Goal: Check status: Check status

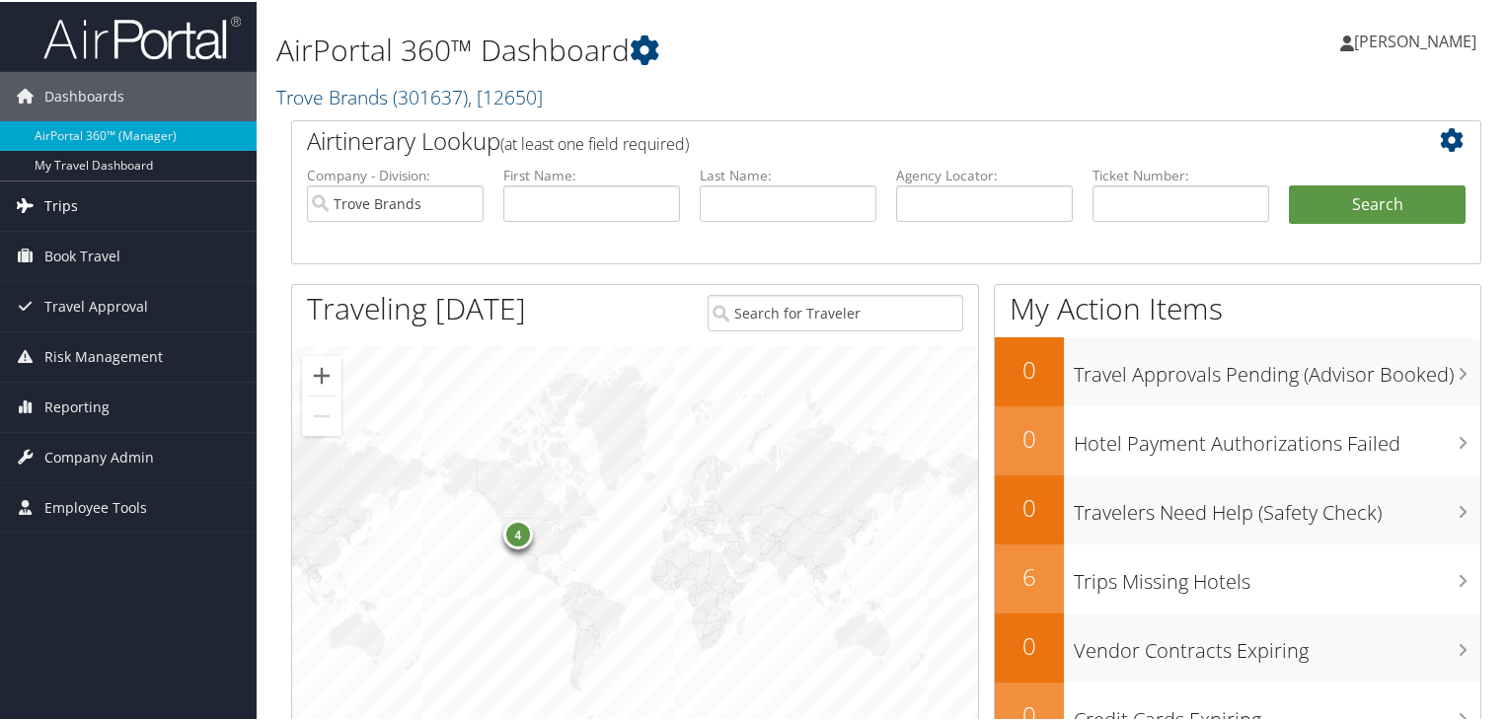
click at [113, 216] on link "Trips" at bounding box center [128, 204] width 257 height 49
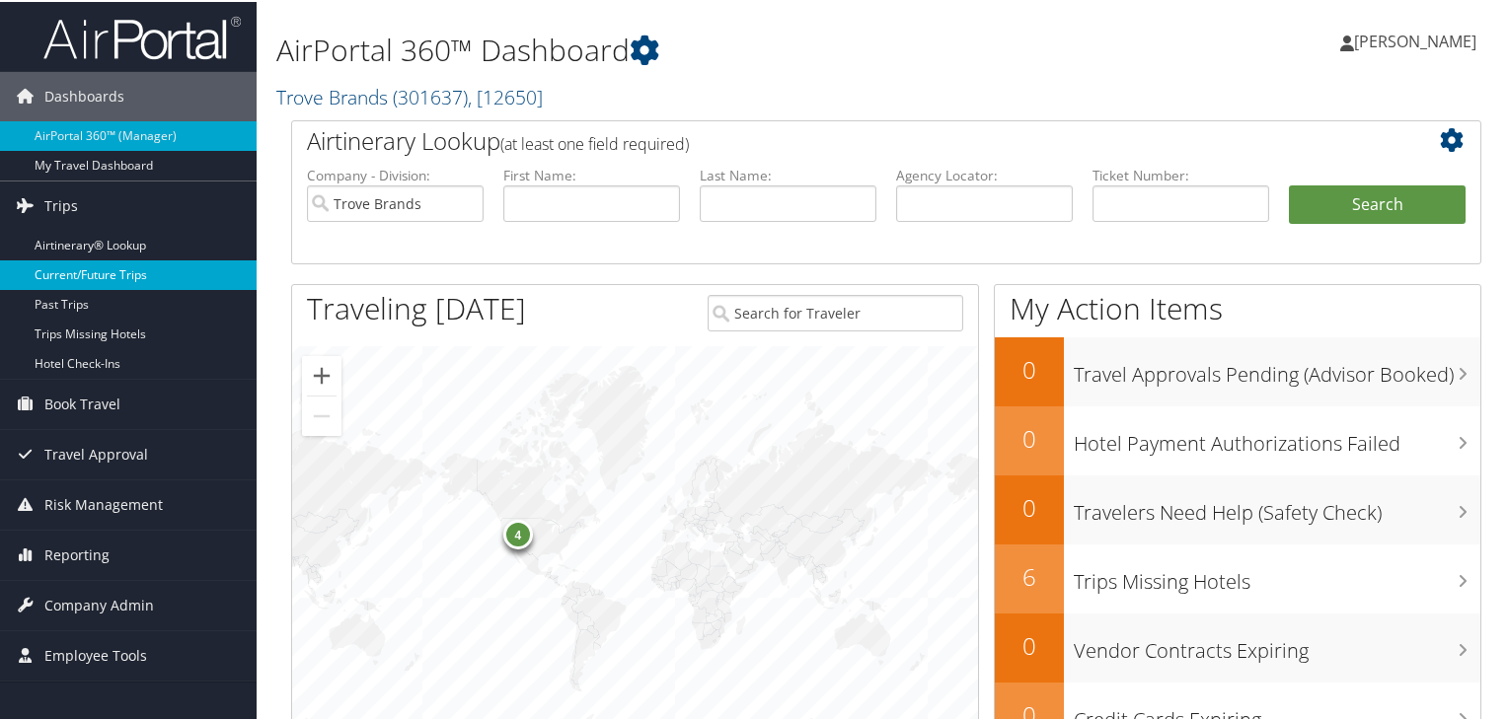
click at [111, 280] on link "Current/Future Trips" at bounding box center [128, 274] width 257 height 30
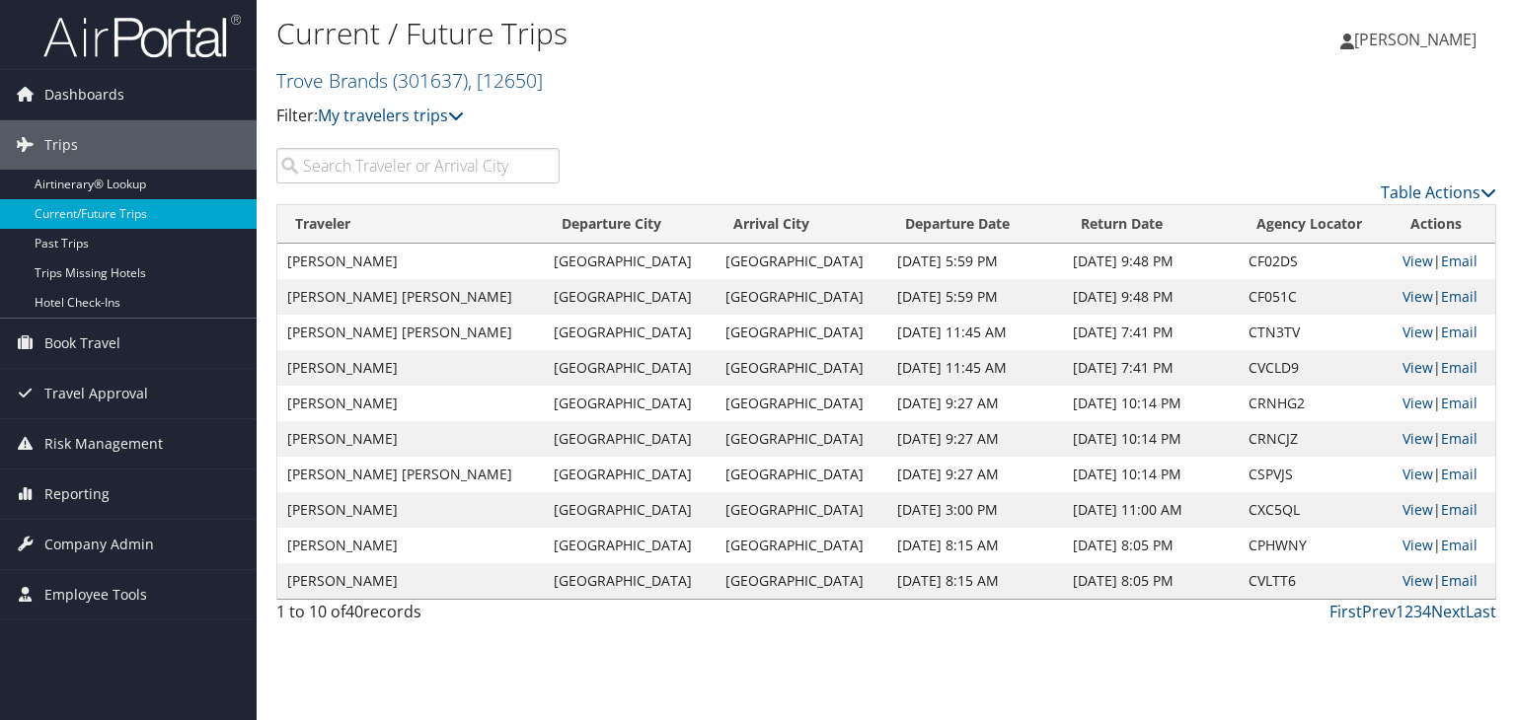
click at [416, 159] on input "search" at bounding box center [417, 166] width 283 height 36
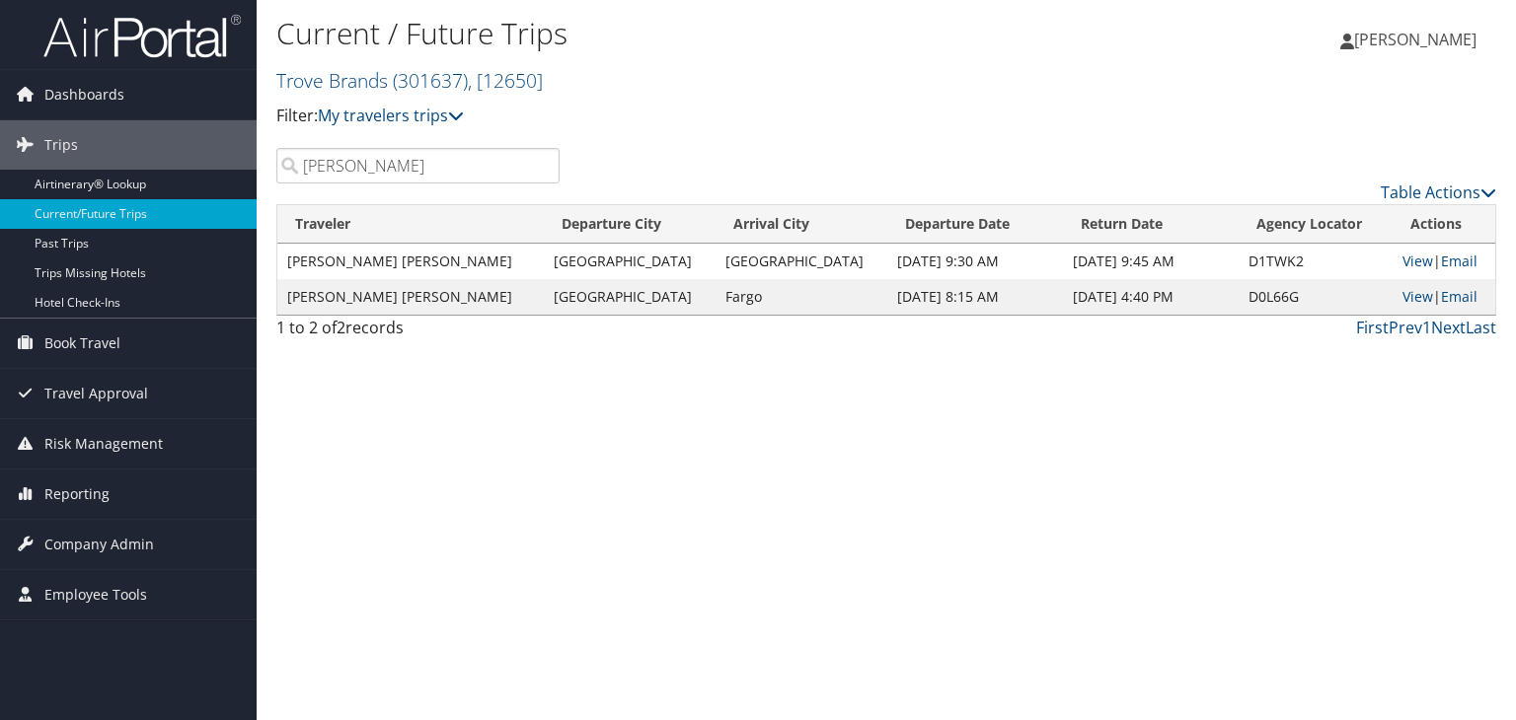
click at [448, 175] on input "brian" at bounding box center [417, 166] width 283 height 36
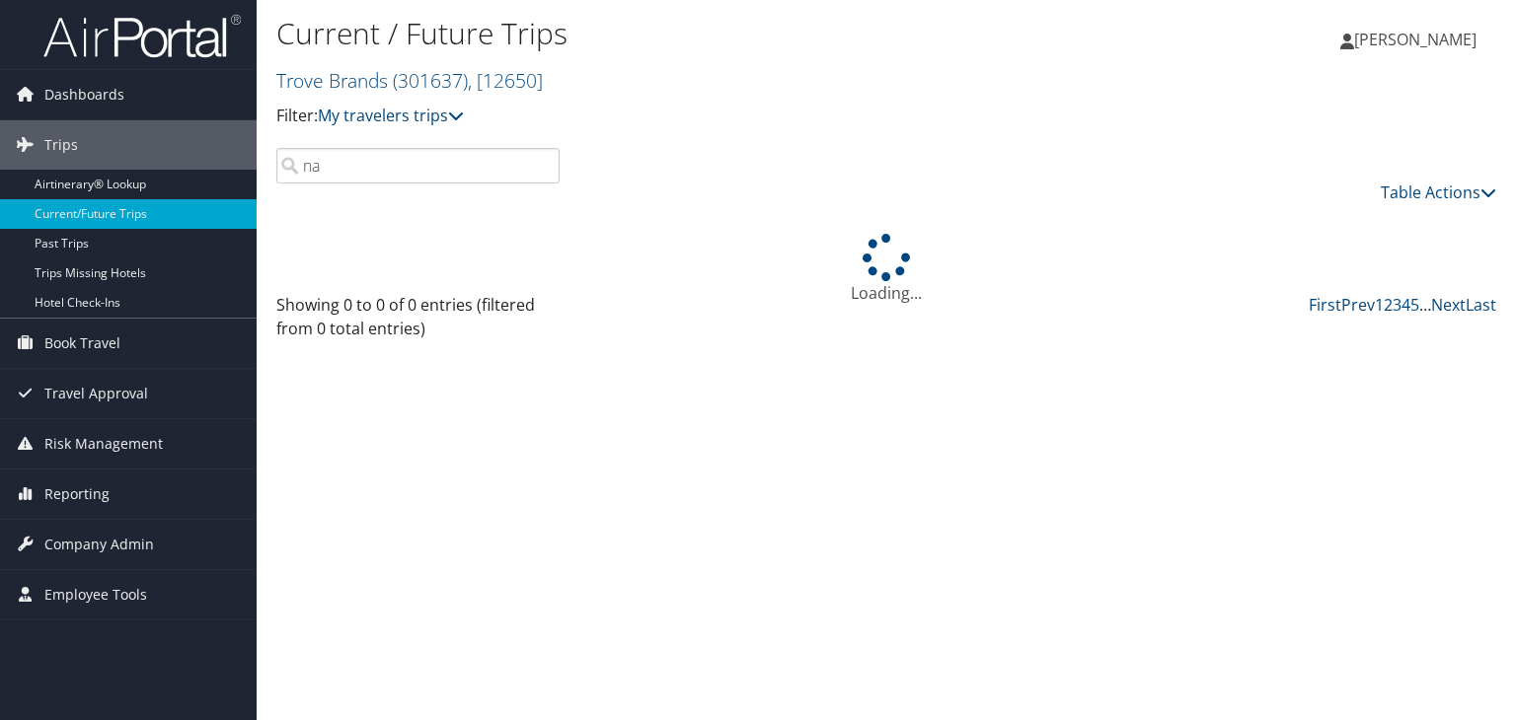
type input "n"
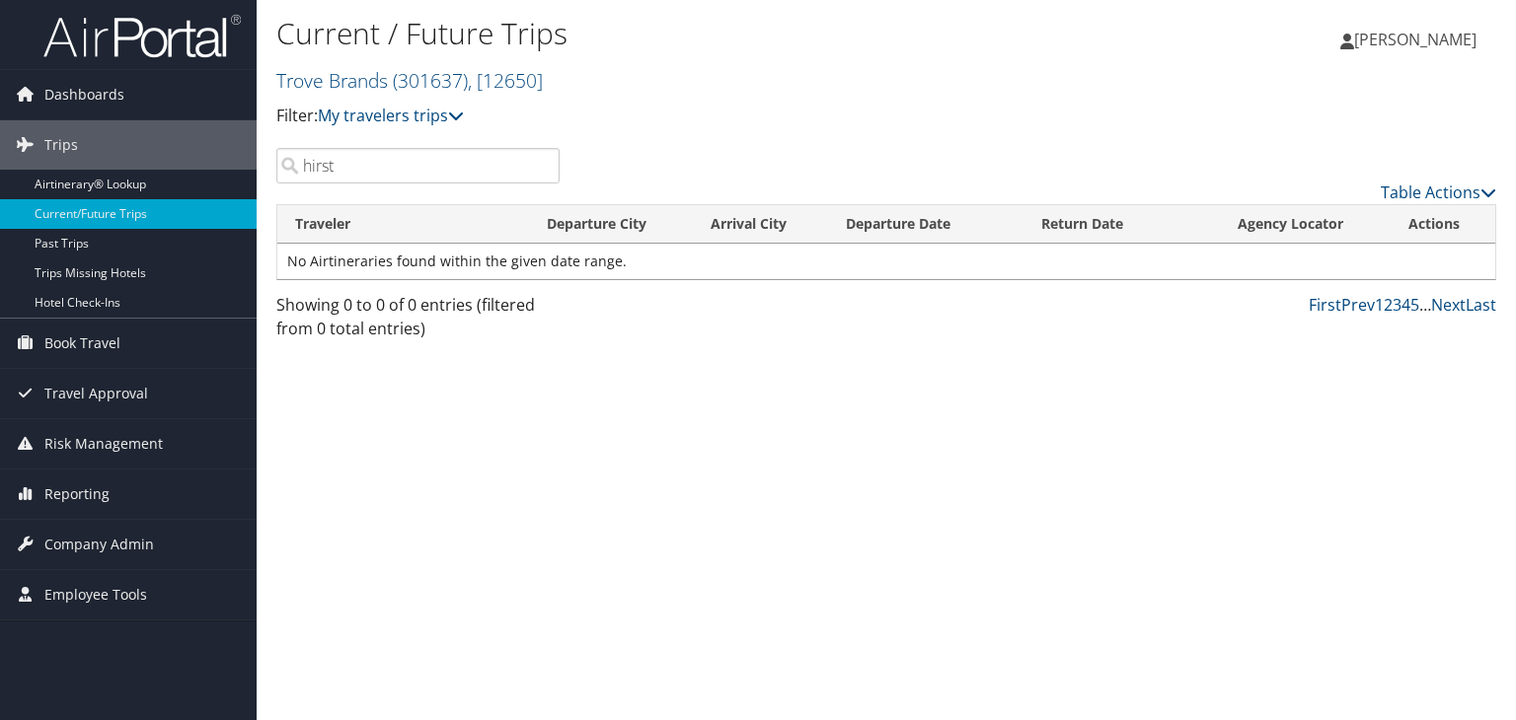
click at [353, 171] on input "hirst" at bounding box center [417, 166] width 283 height 36
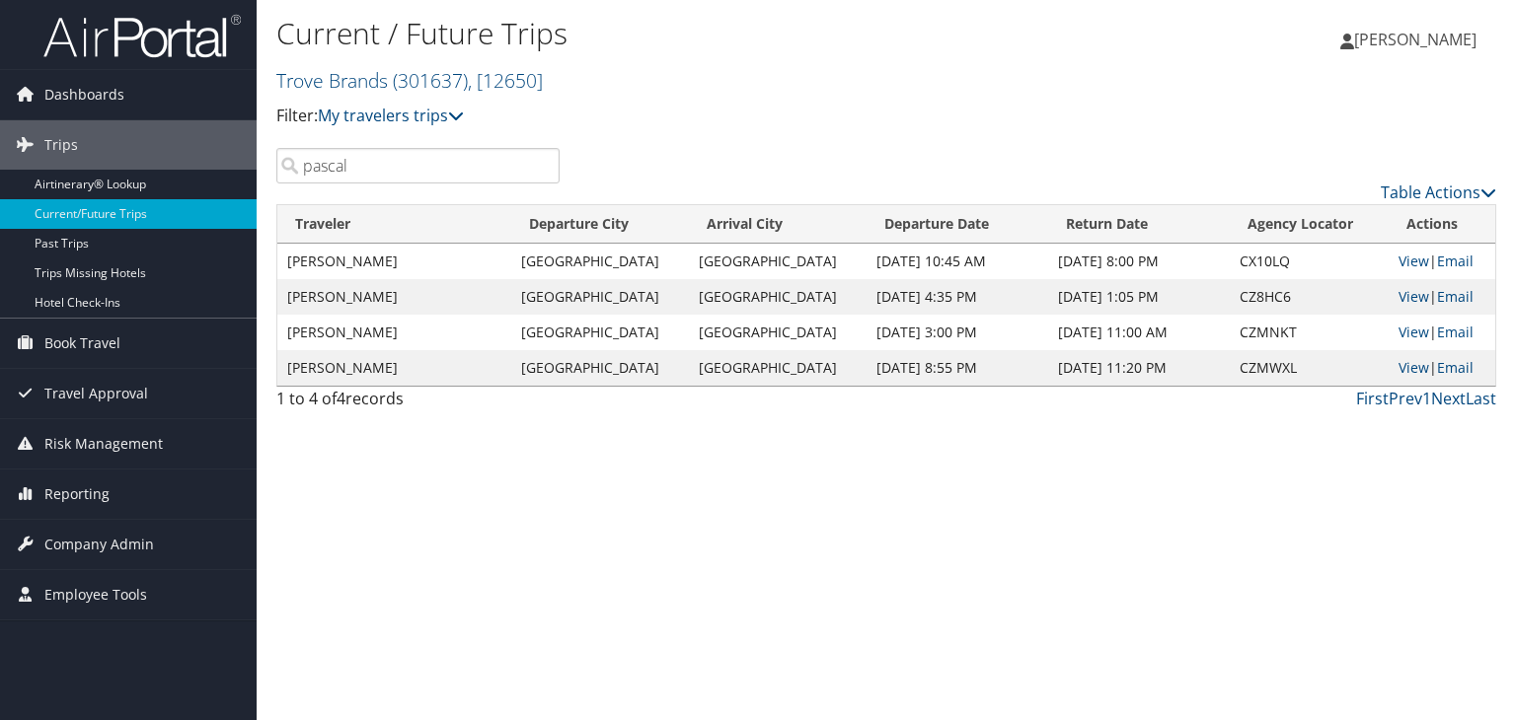
click at [339, 164] on input "pascal" at bounding box center [417, 166] width 283 height 36
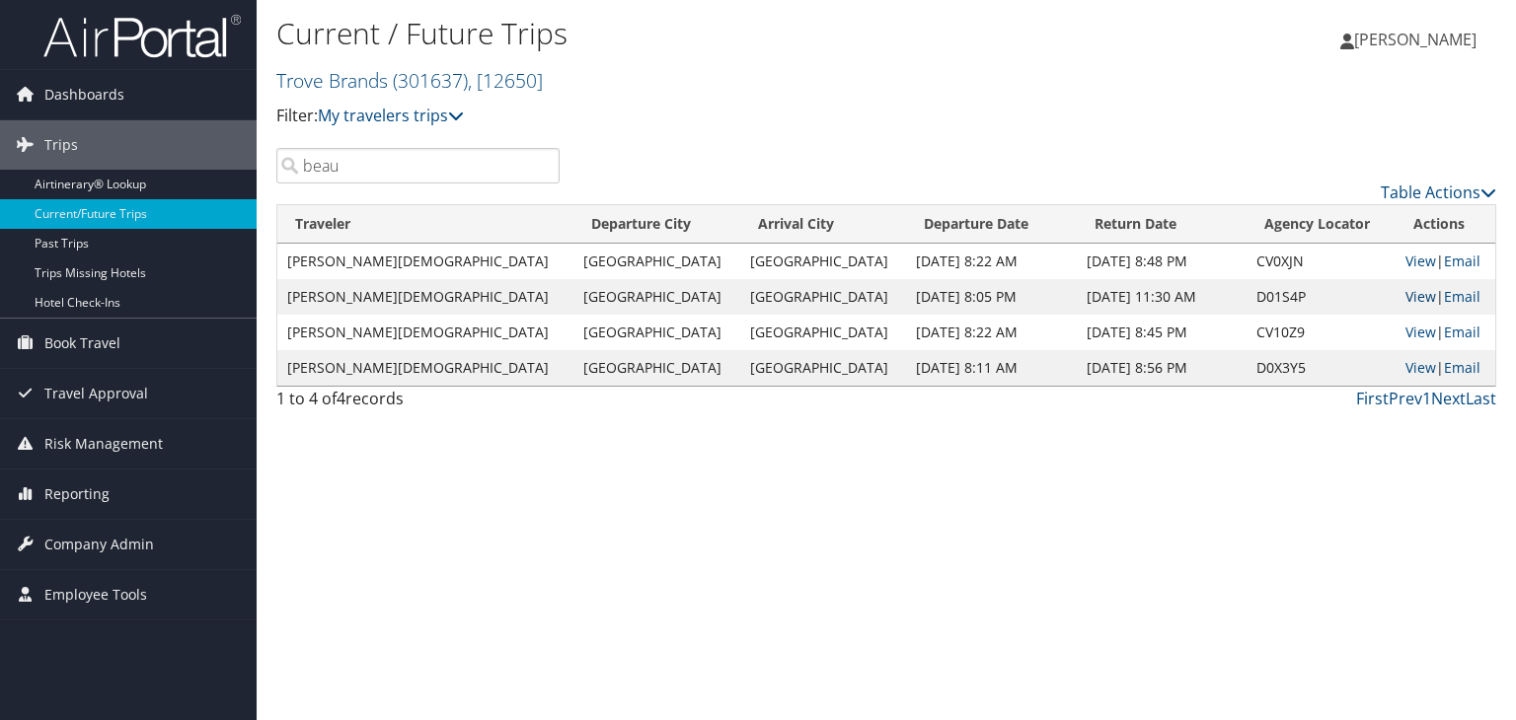
click at [1405, 297] on link "View" at bounding box center [1420, 296] width 31 height 19
click at [296, 171] on input "beau" at bounding box center [417, 166] width 283 height 36
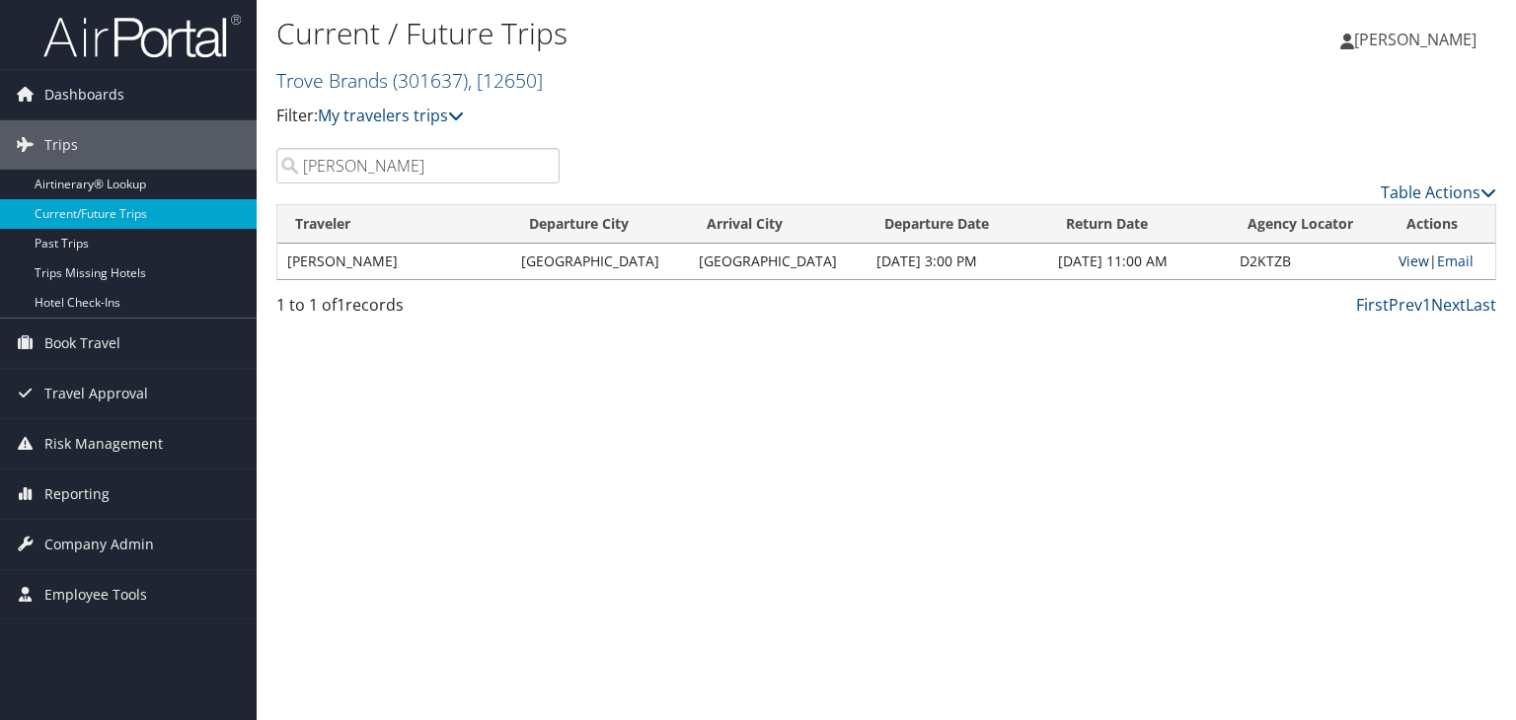
click at [1413, 263] on link "View" at bounding box center [1413, 261] width 31 height 19
click at [426, 180] on input "hannah" at bounding box center [417, 166] width 283 height 36
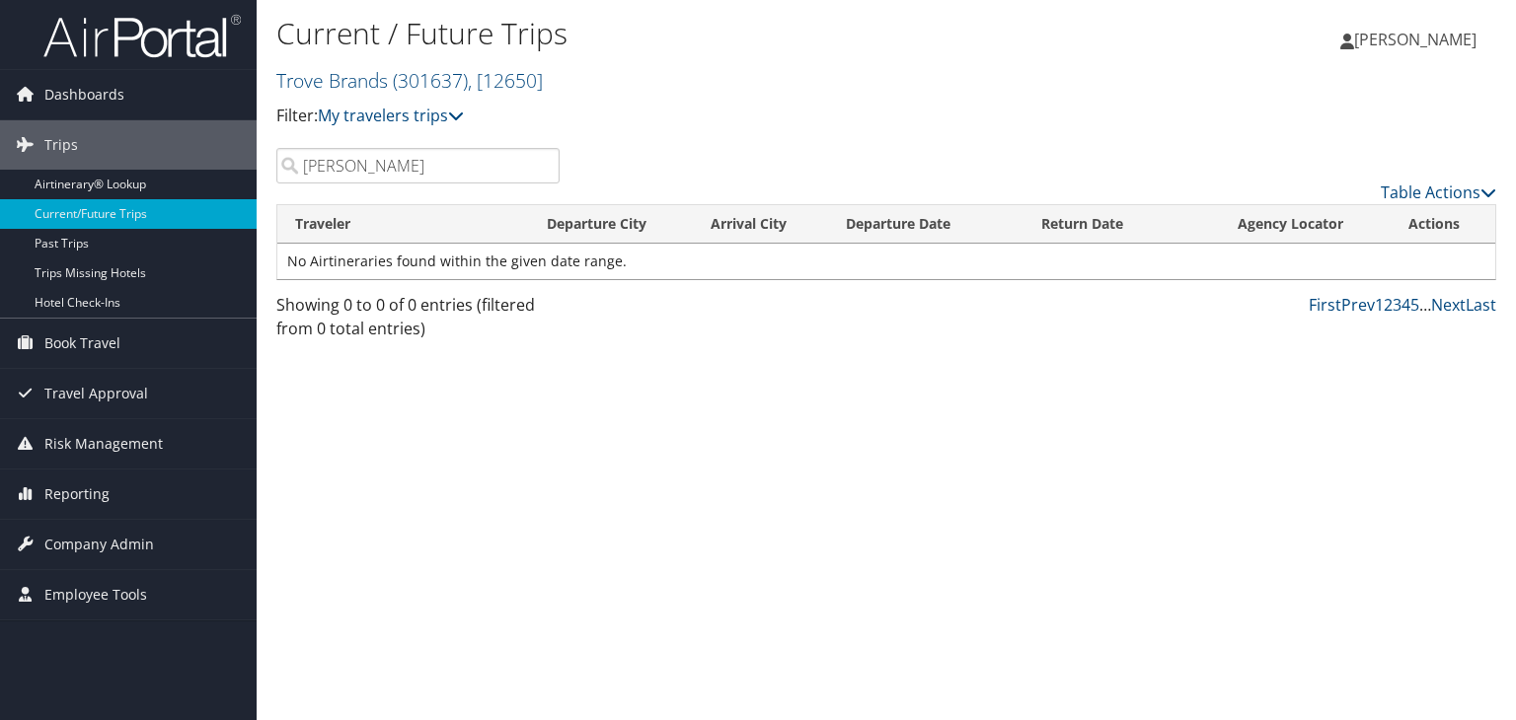
type input "[PERSON_NAME]"
click at [111, 243] on link "Past Trips" at bounding box center [128, 244] width 257 height 30
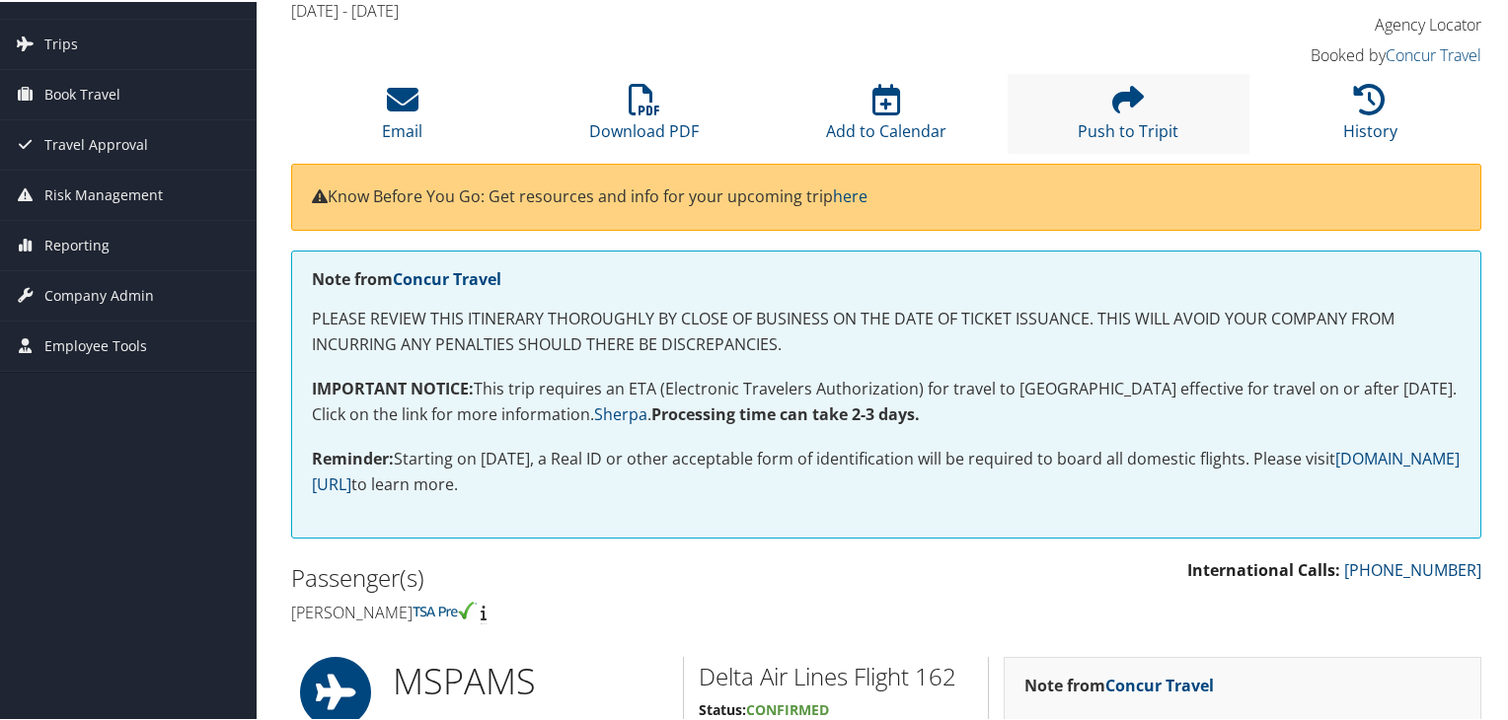
scroll to position [105, 0]
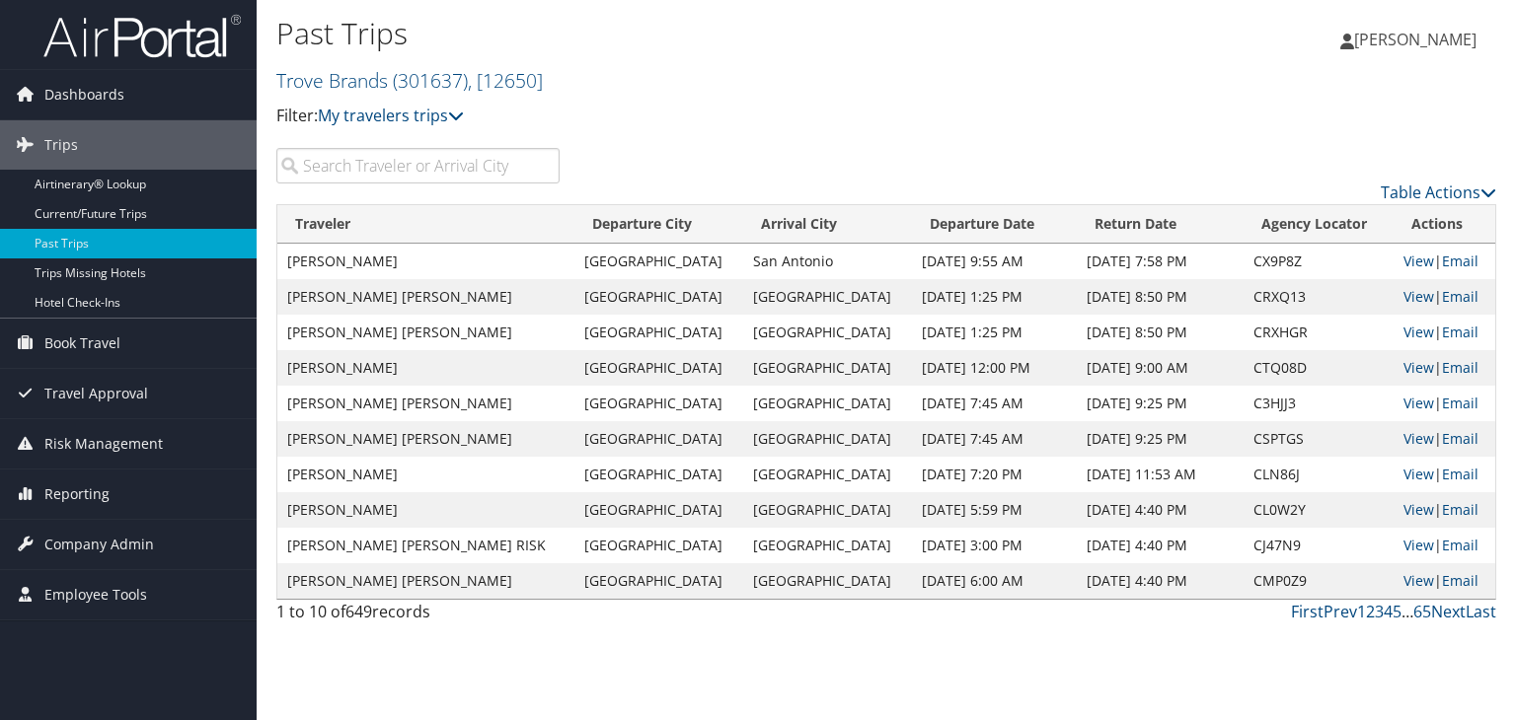
click at [399, 164] on input "search" at bounding box center [417, 166] width 283 height 36
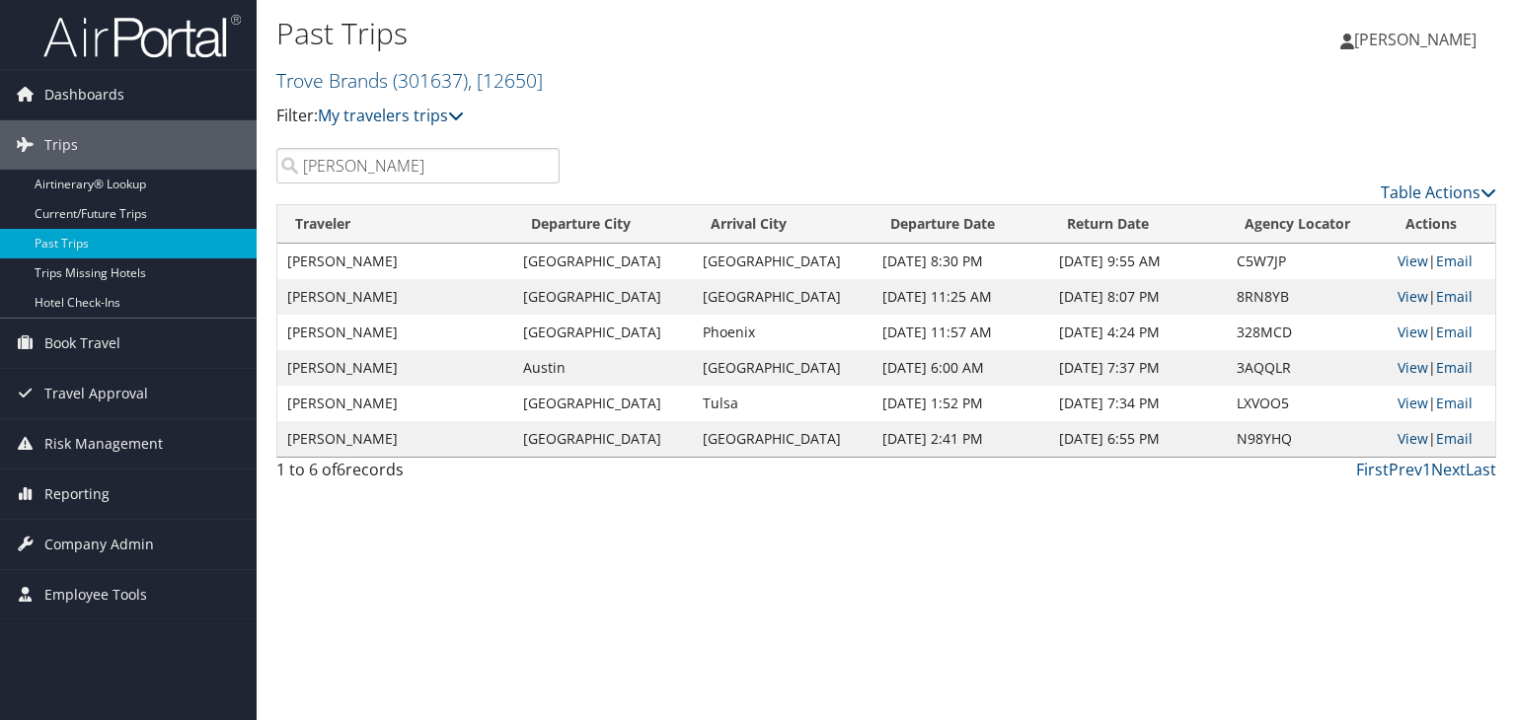
type input "[PERSON_NAME]"
click at [421, 167] on input "[PERSON_NAME]" at bounding box center [417, 166] width 283 height 36
click at [167, 210] on link "Current/Future Trips" at bounding box center [128, 214] width 257 height 30
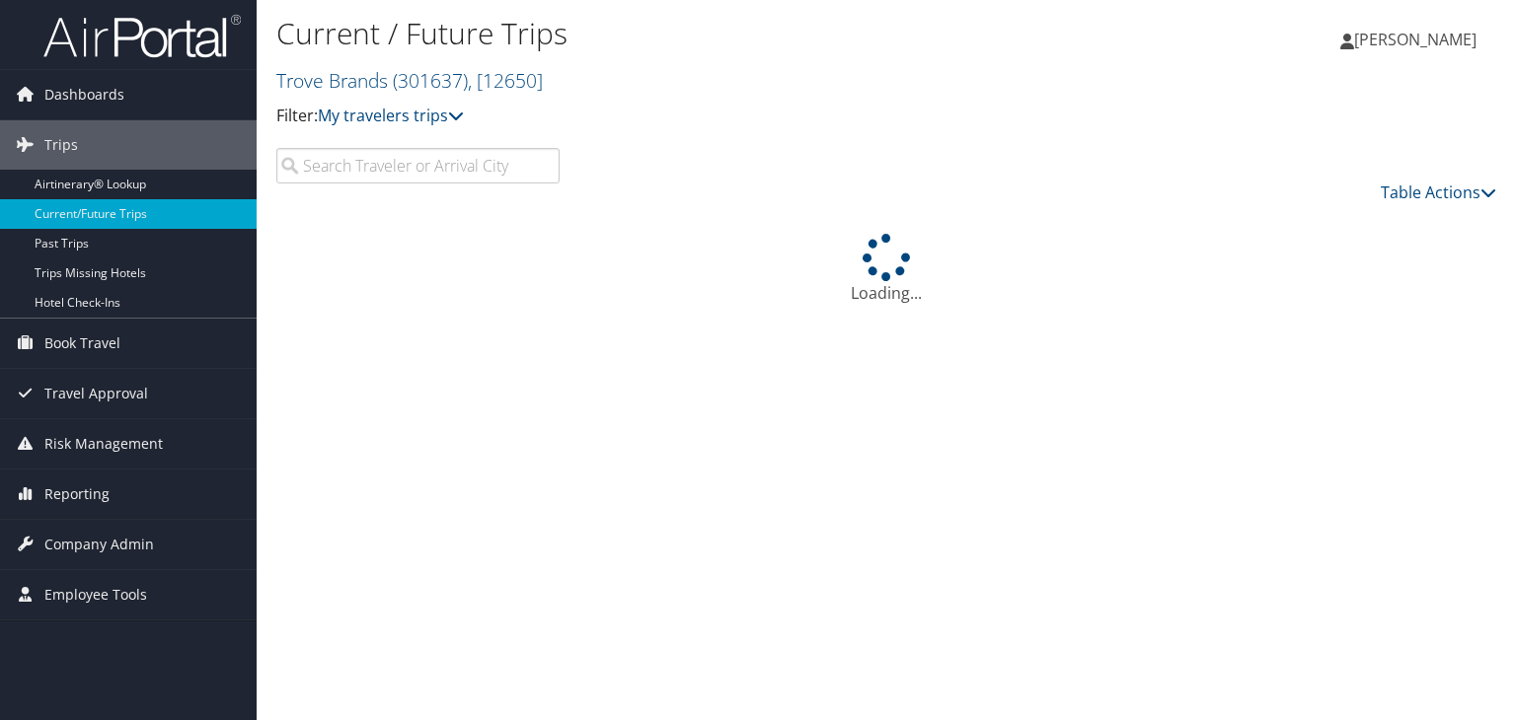
click at [339, 174] on input "search" at bounding box center [417, 166] width 283 height 36
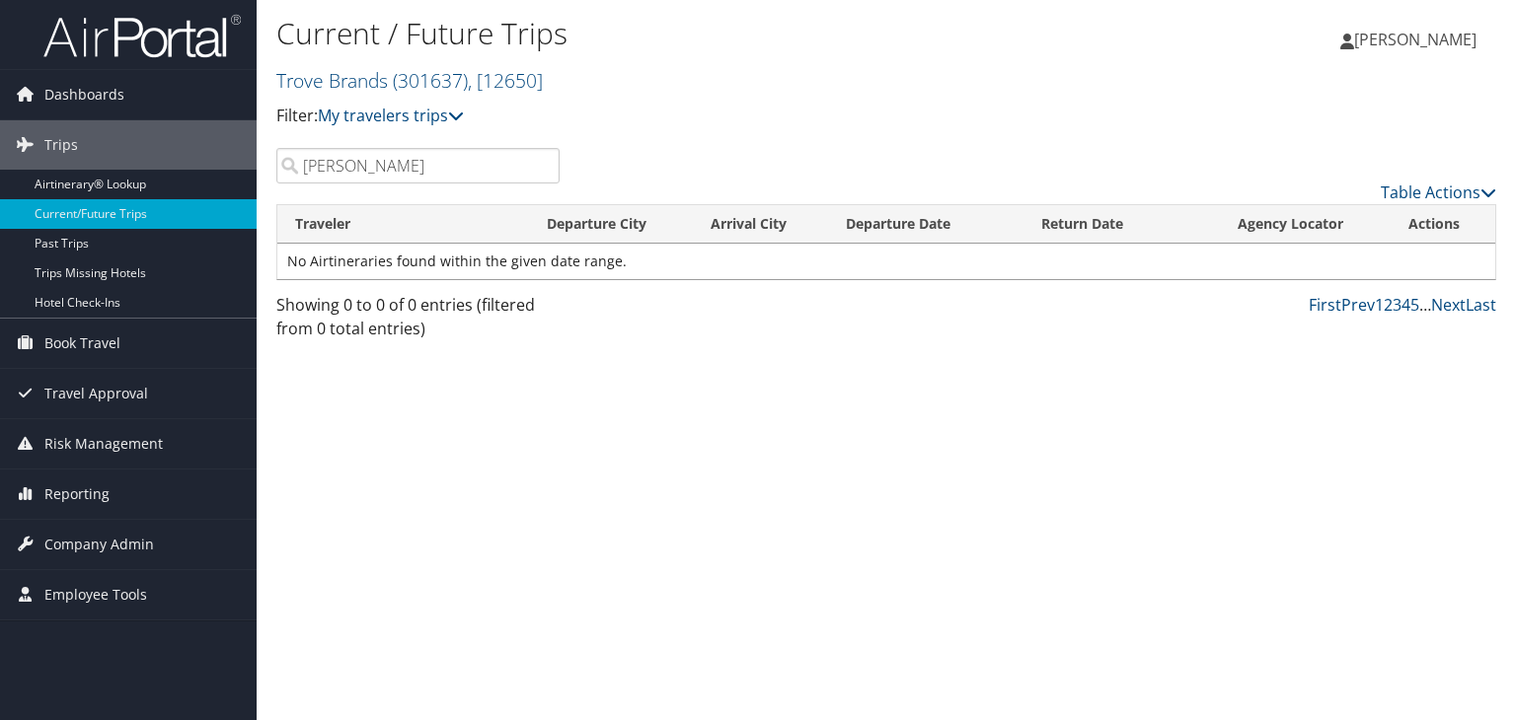
click at [419, 168] on input "cody" at bounding box center [417, 166] width 283 height 36
drag, startPoint x: 419, startPoint y: 168, endPoint x: 266, endPoint y: 180, distance: 153.4
click at [266, 180] on div "talmage" at bounding box center [418, 166] width 313 height 36
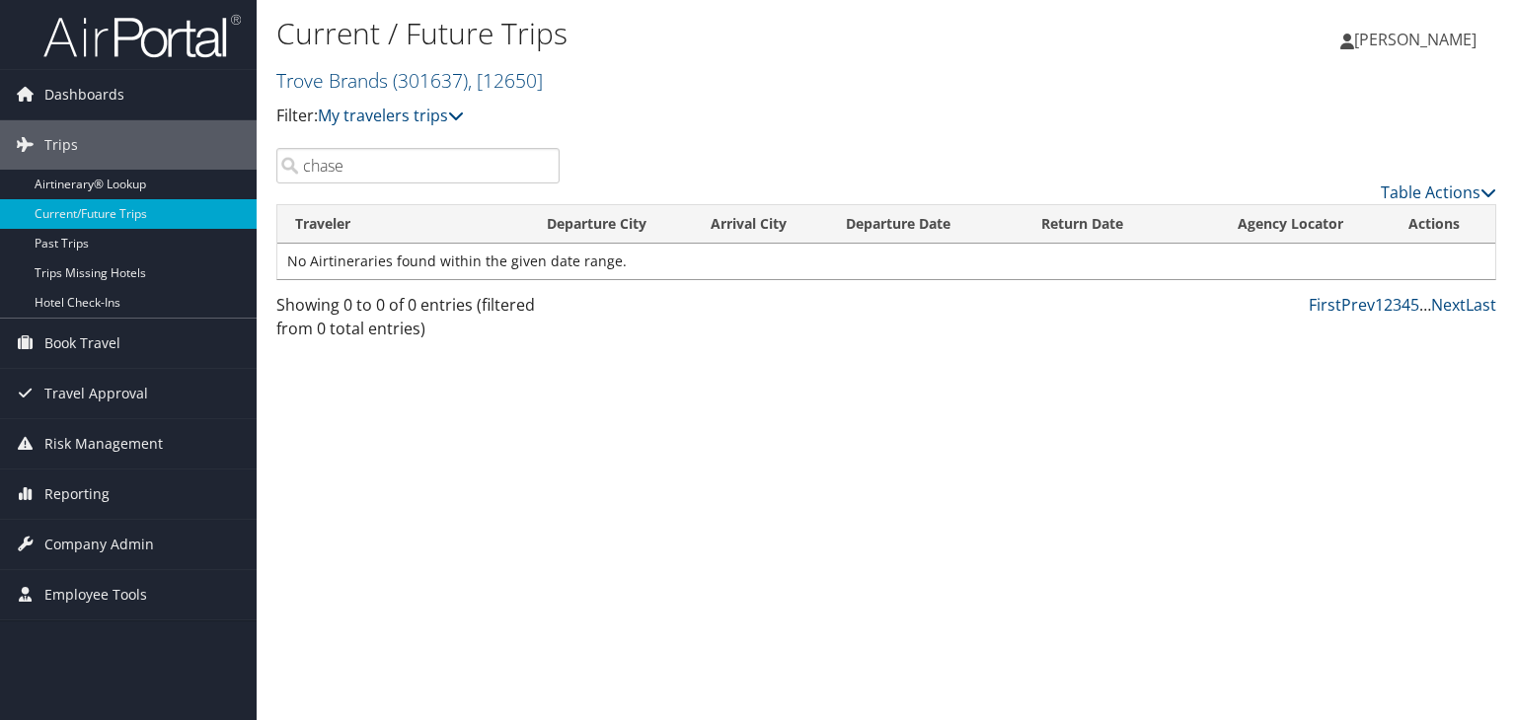
click at [418, 173] on input "chase" at bounding box center [417, 166] width 283 height 36
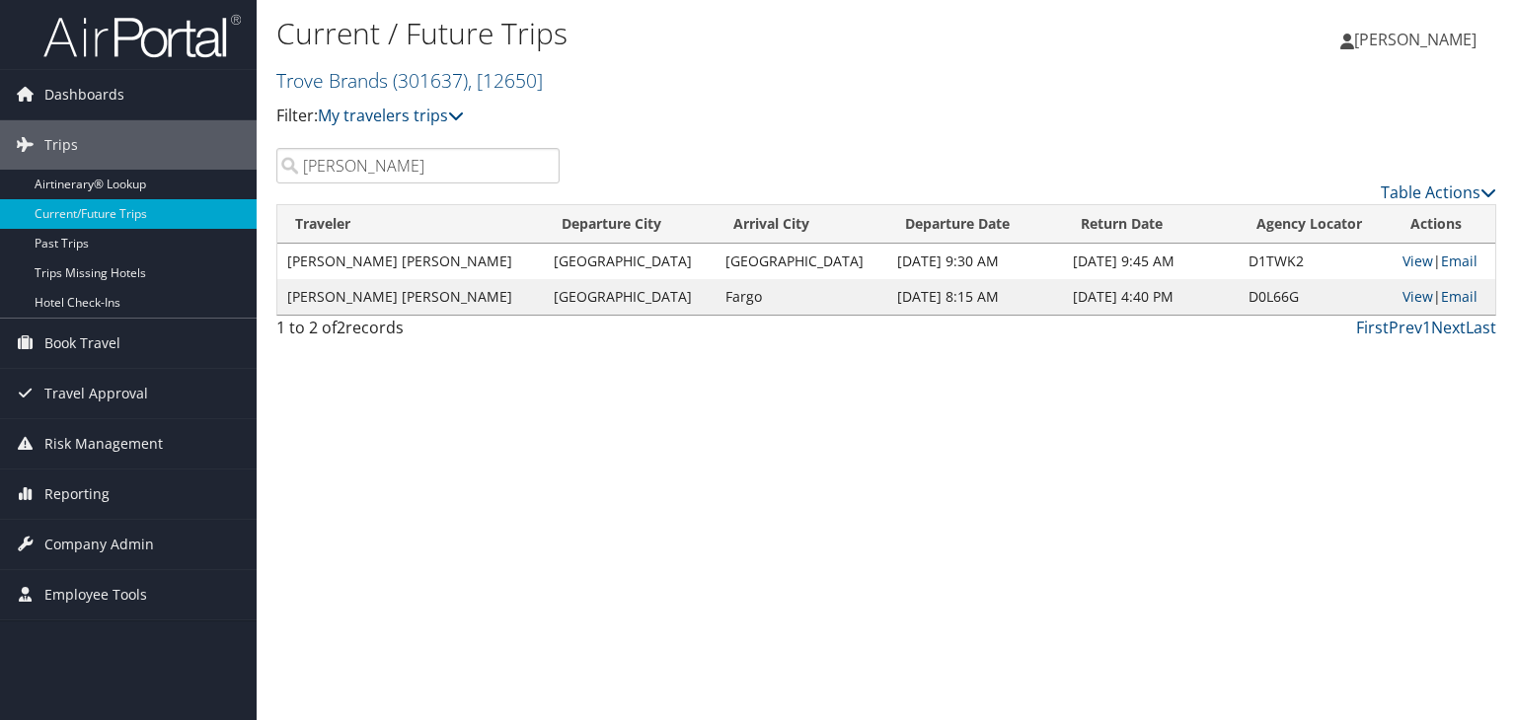
click at [402, 179] on input "brian" at bounding box center [417, 166] width 283 height 36
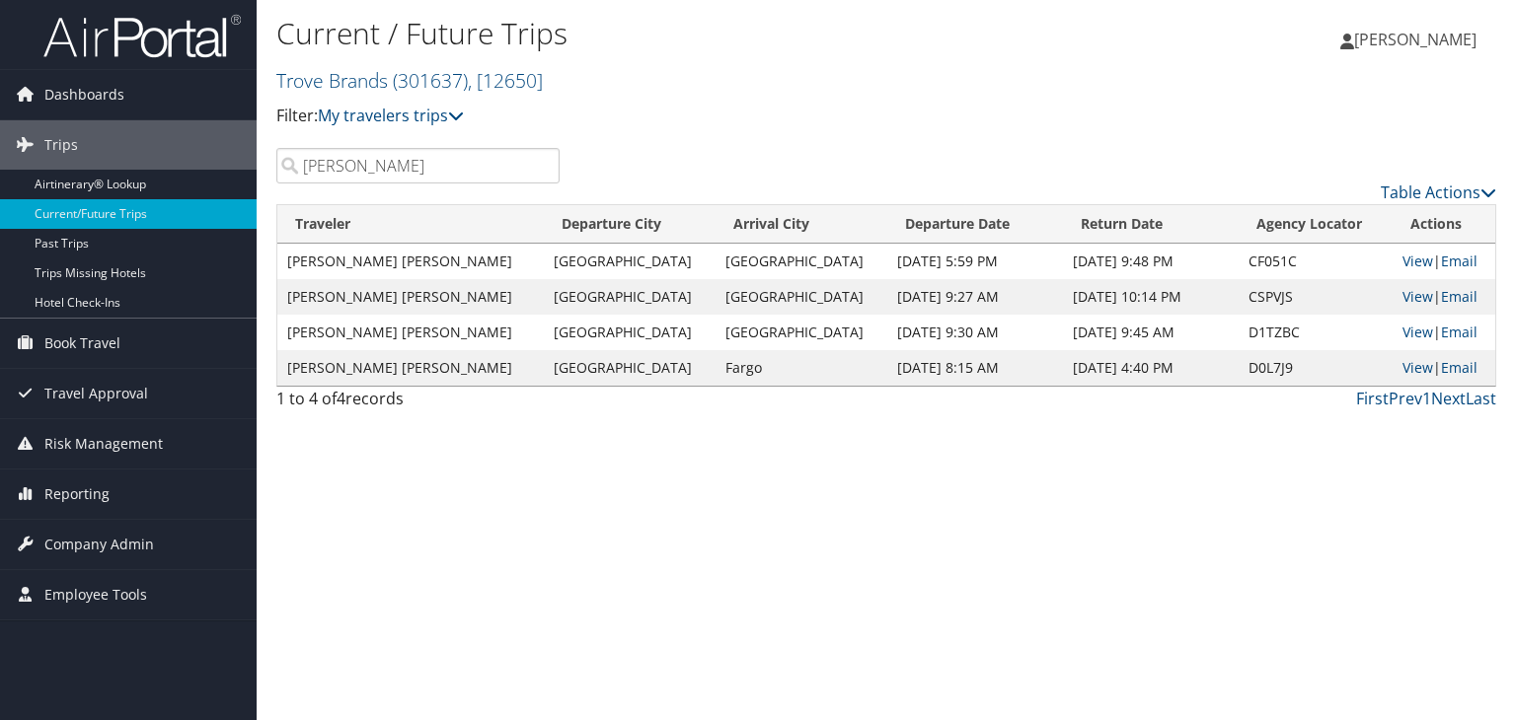
click at [450, 172] on input "jeff" at bounding box center [417, 166] width 283 height 36
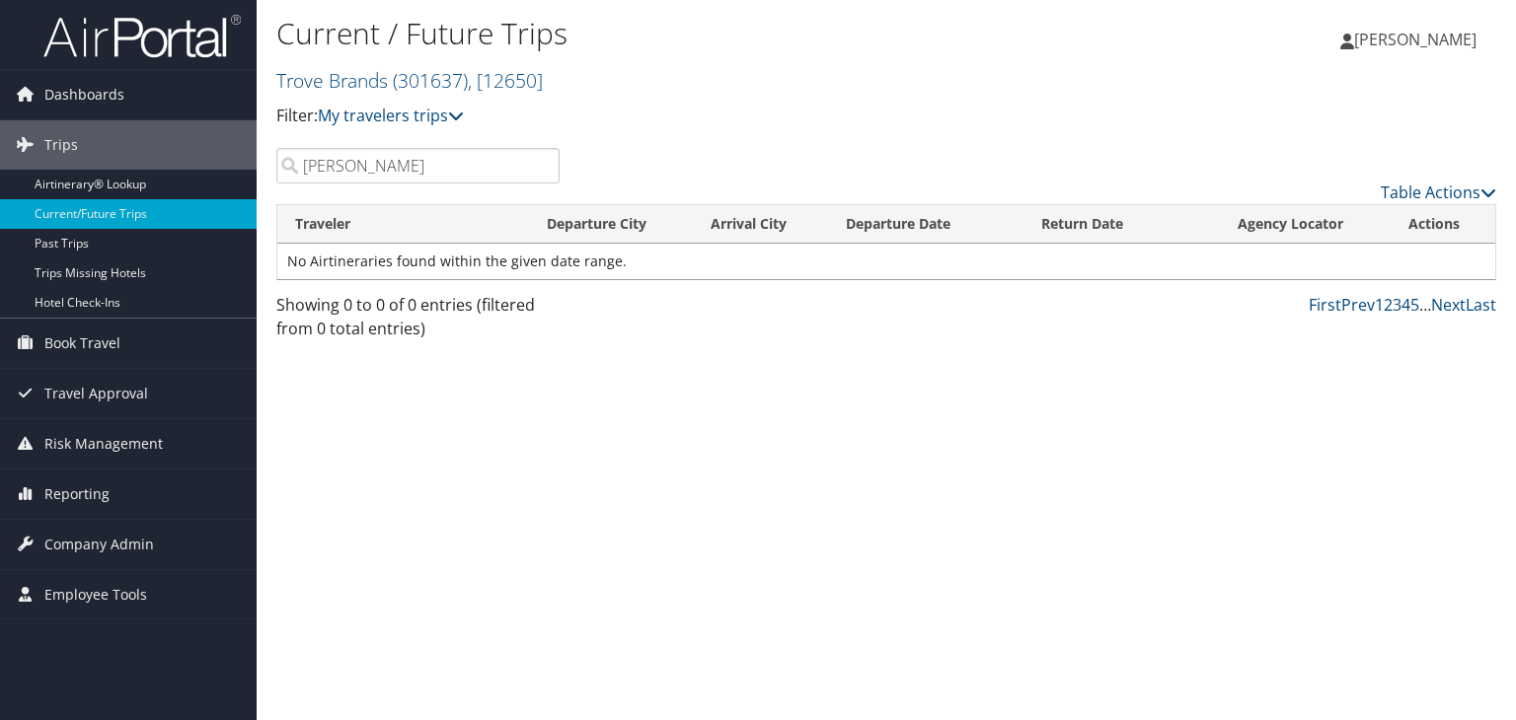
click at [417, 171] on input "brandon" at bounding box center [417, 166] width 283 height 36
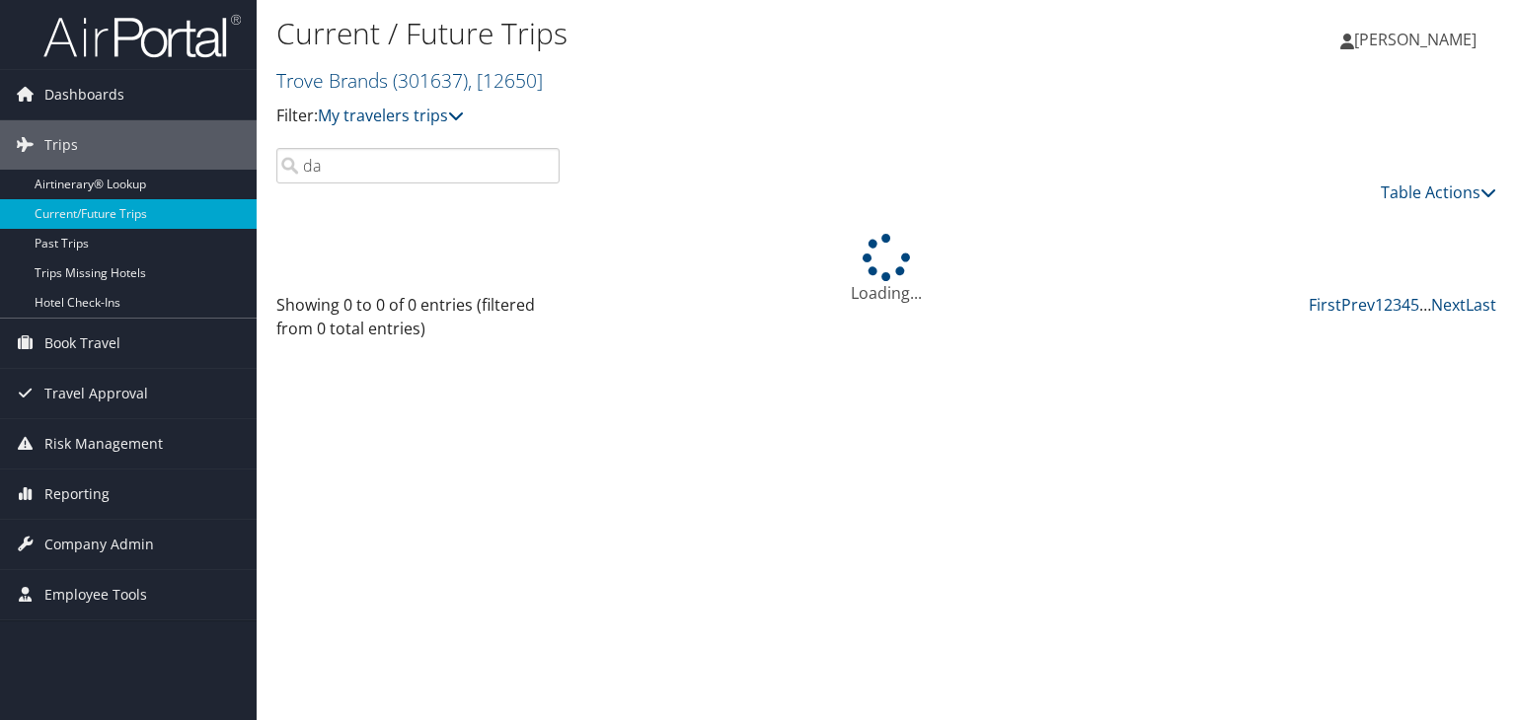
type input "d"
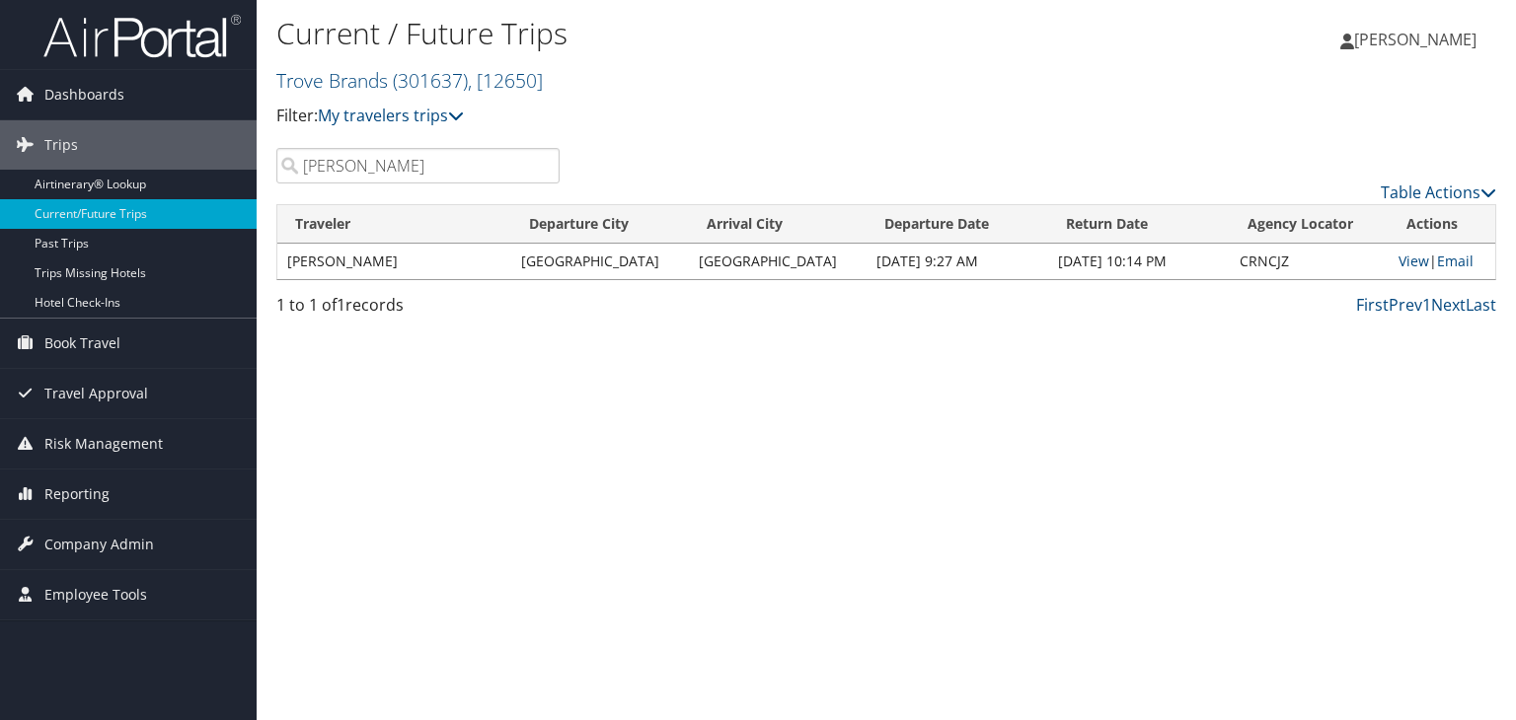
type input "dan"
